Goal: Check status: Check status

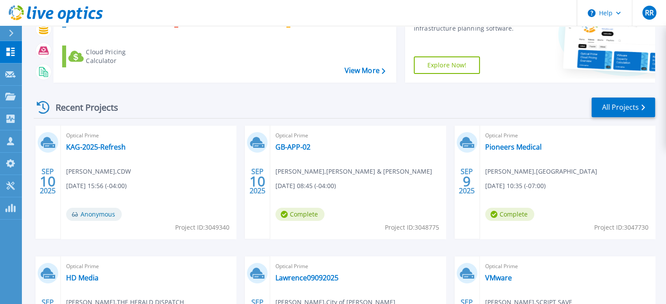
scroll to position [86, 0]
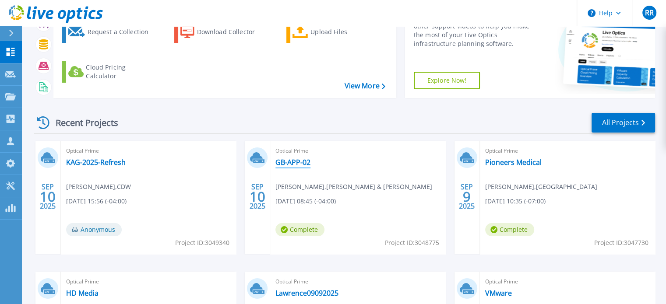
click at [296, 161] on link "GB-APP-02" at bounding box center [293, 162] width 35 height 9
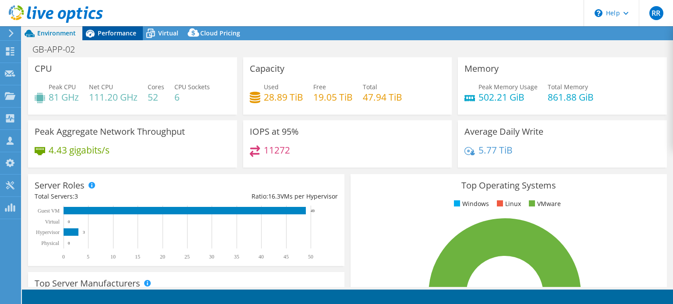
select select "USD"
click at [115, 32] on span "Performance" at bounding box center [117, 33] width 39 height 8
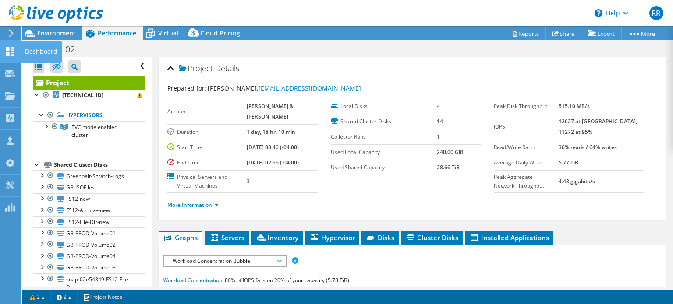
click at [35, 50] on div "Dashboard" at bounding box center [41, 52] width 41 height 22
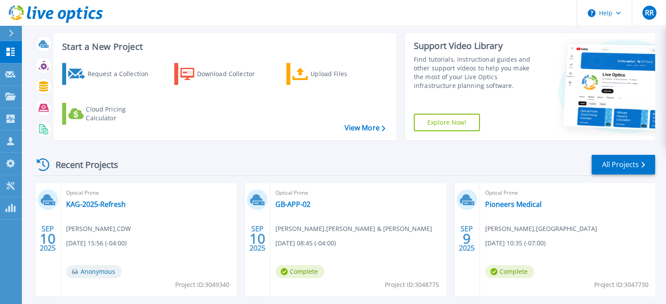
scroll to position [44, 0]
